Goal: Transaction & Acquisition: Purchase product/service

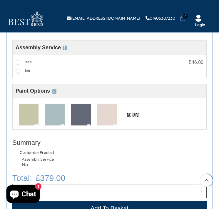
scroll to position [392, 0]
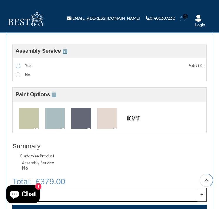
click at [18, 64] on span at bounding box center [18, 66] width 5 height 5
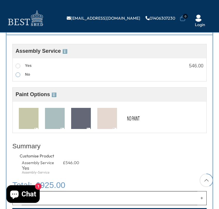
click at [19, 73] on span at bounding box center [18, 74] width 5 height 5
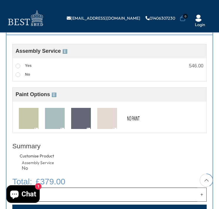
click at [110, 116] on img at bounding box center [107, 119] width 20 height 22
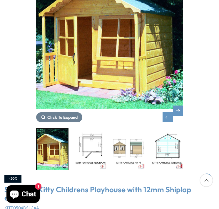
scroll to position [110, 0]
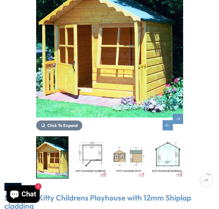
click at [92, 148] on img "7 / 10" at bounding box center [90, 157] width 31 height 41
click at [119, 160] on img "8 / 10" at bounding box center [128, 157] width 31 height 41
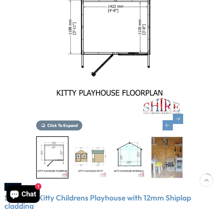
click at [131, 160] on img "9 / 10" at bounding box center [128, 157] width 31 height 41
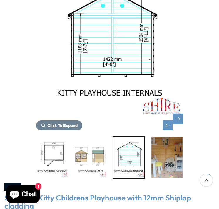
click at [150, 165] on div at bounding box center [109, 157] width 147 height 42
click at [162, 162] on img "10 / 10" at bounding box center [166, 157] width 31 height 41
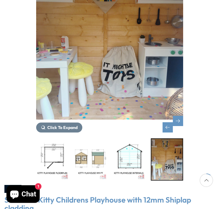
scroll to position [108, 0]
click at [175, 121] on div "Next slide" at bounding box center [178, 121] width 10 height 10
click at [170, 128] on div "Previous slide" at bounding box center [167, 127] width 10 height 10
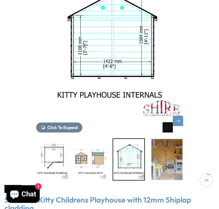
click at [170, 128] on div "Previous slide" at bounding box center [167, 127] width 10 height 10
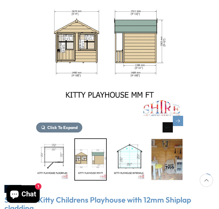
click at [170, 128] on div "Previous slide" at bounding box center [167, 127] width 10 height 10
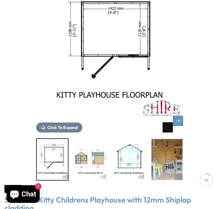
click at [170, 128] on div "Previous slide" at bounding box center [167, 127] width 10 height 10
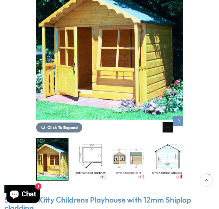
click at [170, 128] on div "Previous slide" at bounding box center [167, 127] width 10 height 10
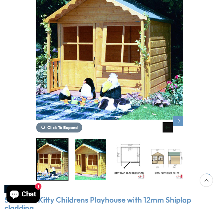
click at [170, 128] on div "Previous slide" at bounding box center [167, 127] width 10 height 10
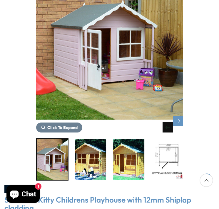
click at [170, 128] on div "Previous slide" at bounding box center [167, 127] width 10 height 10
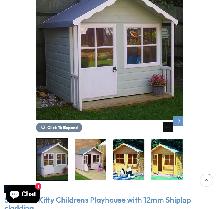
click at [170, 128] on div "Previous slide" at bounding box center [167, 127] width 10 height 10
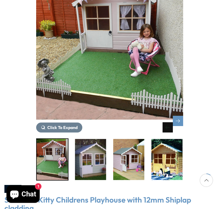
click at [170, 128] on div "Previous slide" at bounding box center [167, 127] width 10 height 10
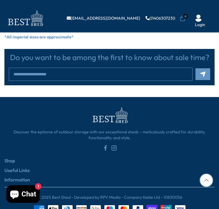
scroll to position [960, 0]
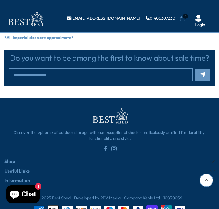
click at [113, 147] on icon at bounding box center [113, 148] width 3 height 3
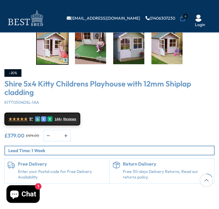
scroll to position [159, 0]
